Goal: Information Seeking & Learning: Understand process/instructions

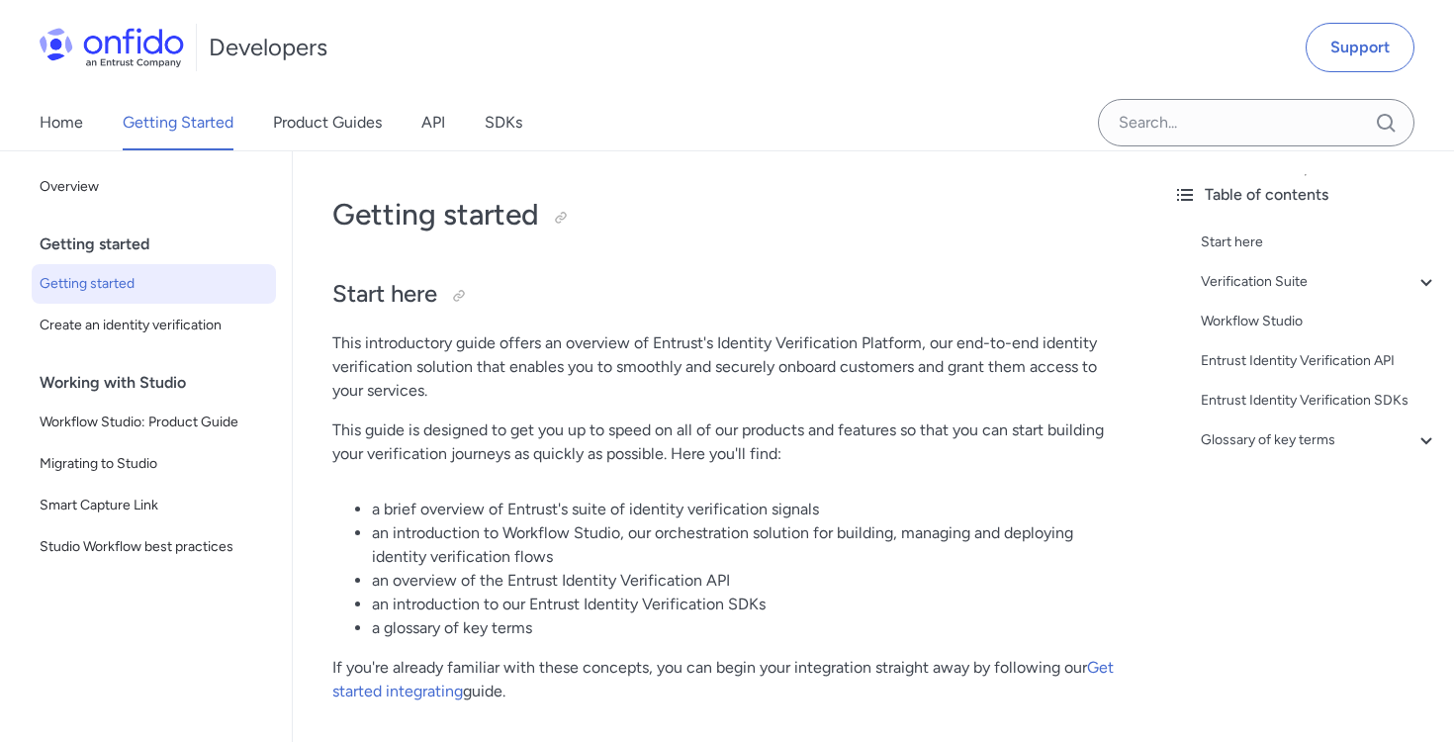
scroll to position [151, 0]
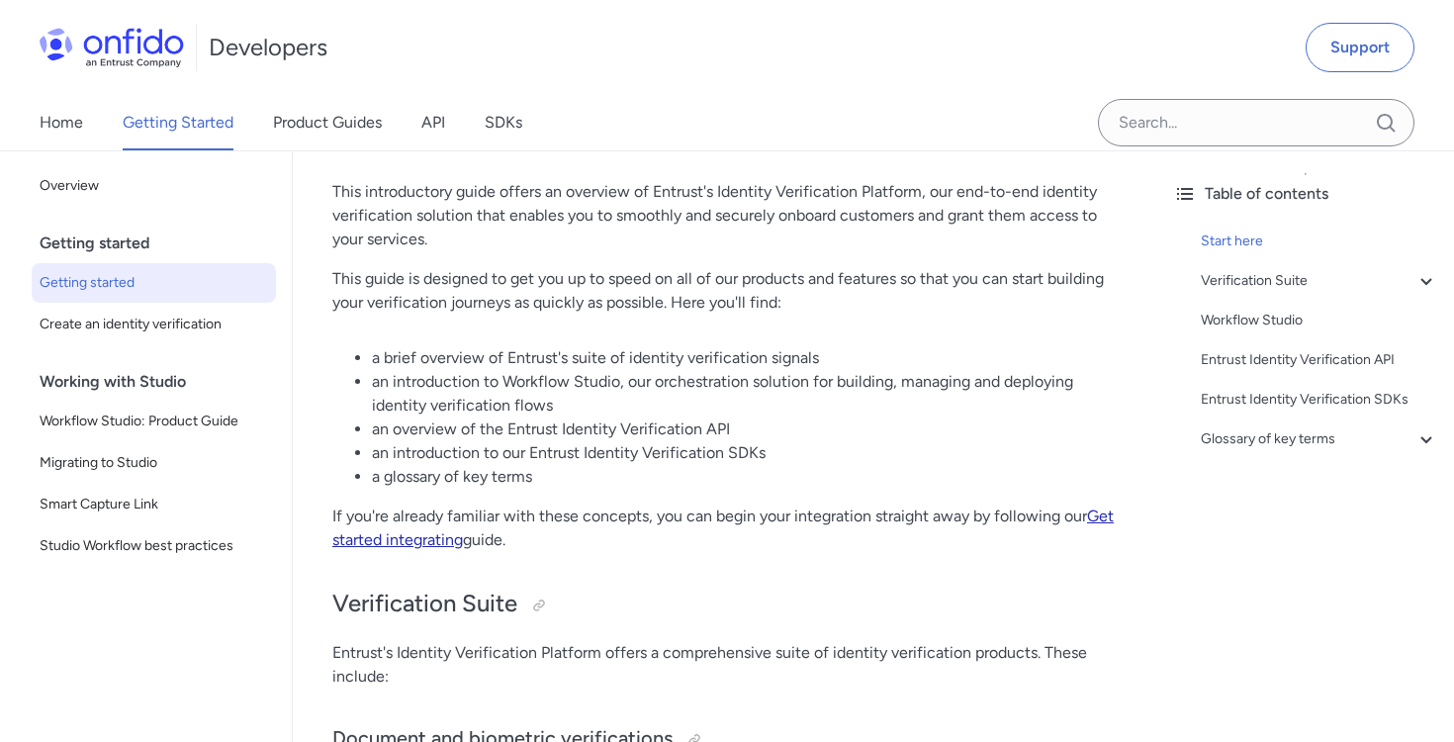
click at [425, 541] on link "Get started integrating" at bounding box center [722, 527] width 781 height 43
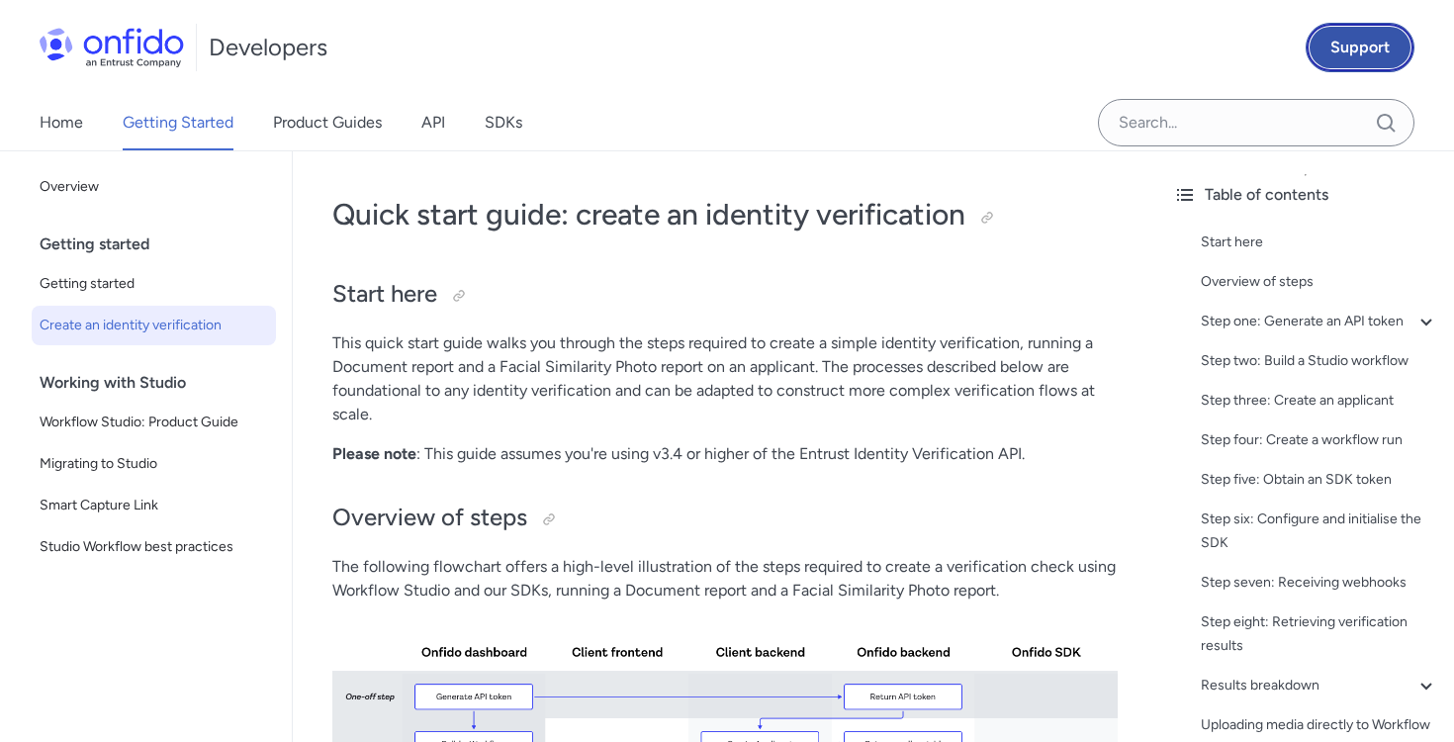
click at [1340, 50] on link "Support" at bounding box center [1360, 47] width 109 height 49
